Goal: Find contact information: Find contact information

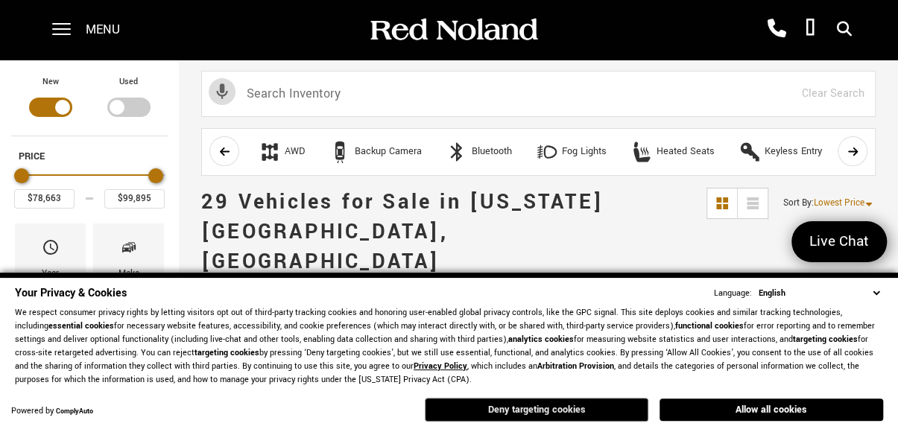
click at [588, 405] on button "Deny targeting cookies" at bounding box center [536, 410] width 223 height 24
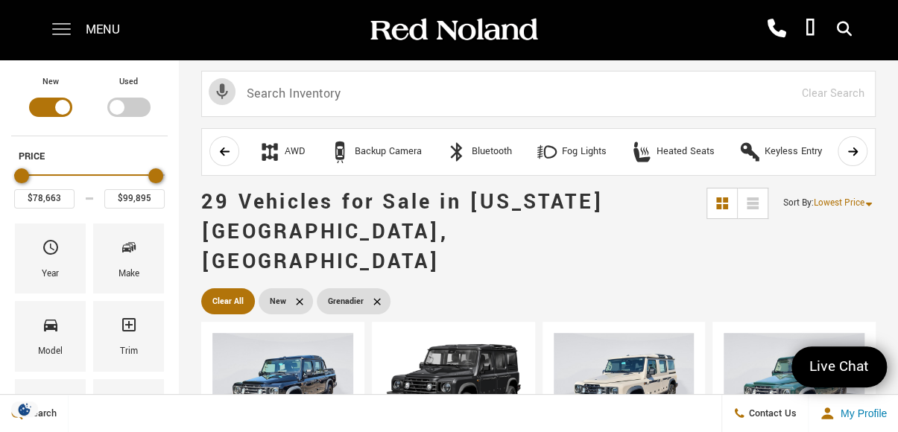
click at [58, 25] on span at bounding box center [61, 23] width 19 height 1
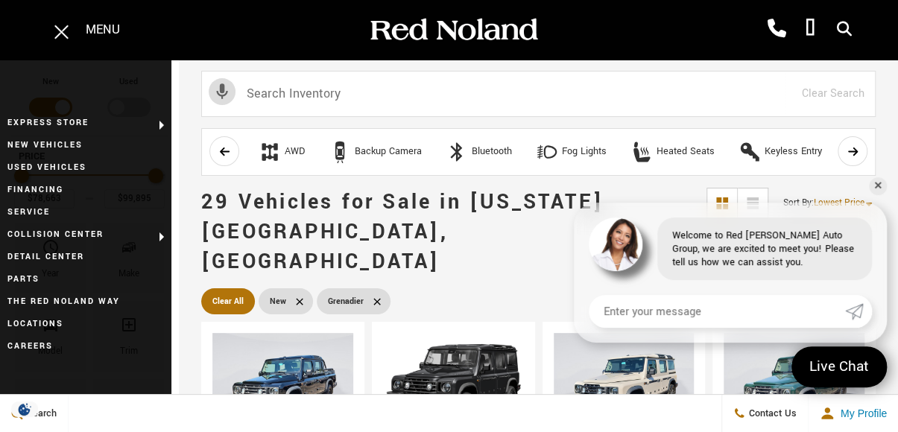
click at [809, 284] on div "Welcome to Red [PERSON_NAME] Auto Group, we are excited to meet you! Please tel…" at bounding box center [730, 273] width 313 height 140
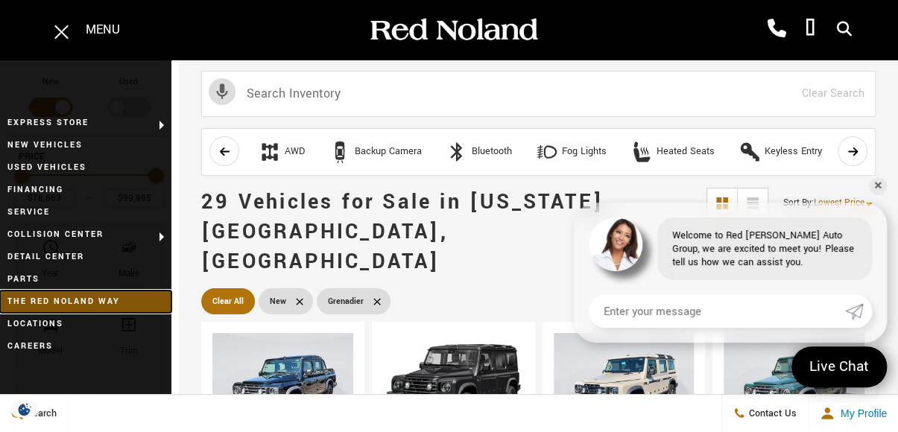
click at [63, 300] on link "The Red Noland Way" at bounding box center [85, 301] width 171 height 22
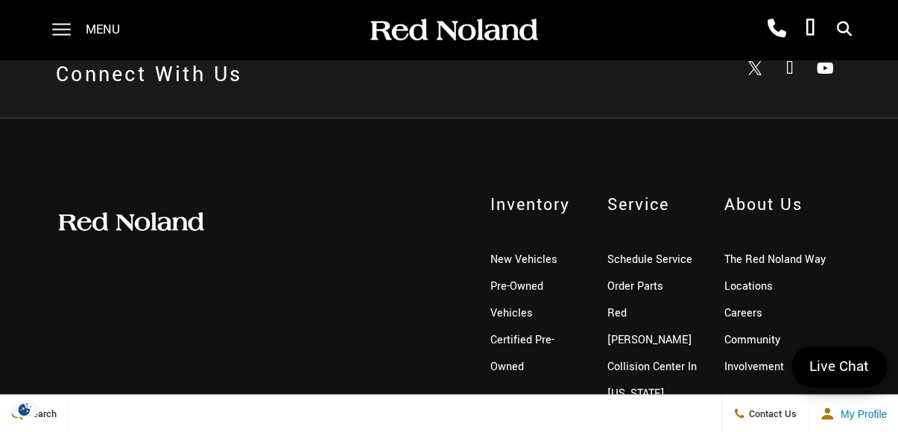
scroll to position [1347, 0]
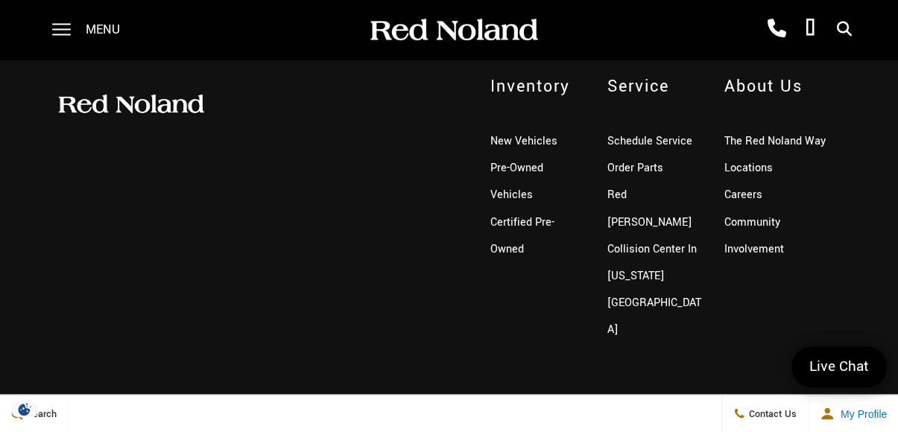
scroll to position [223, 0]
